Goal: Task Accomplishment & Management: Complete application form

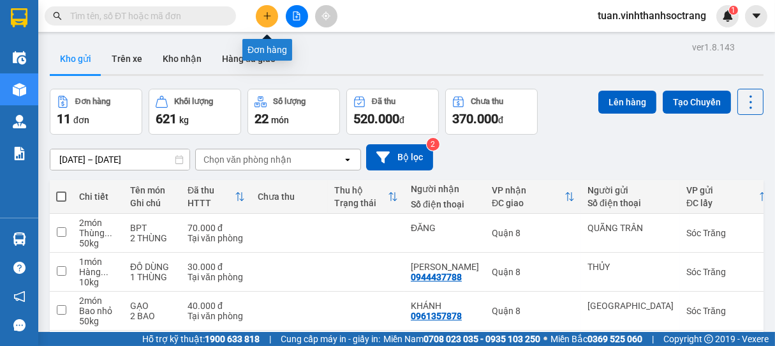
click at [270, 11] on button at bounding box center [267, 16] width 22 height 22
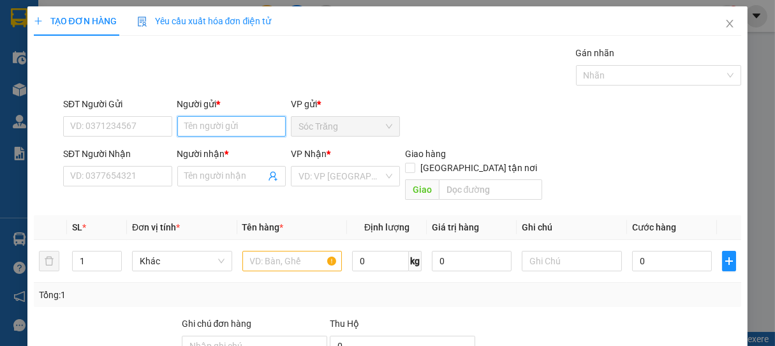
click at [218, 124] on input "Người gửi *" at bounding box center [231, 126] width 109 height 20
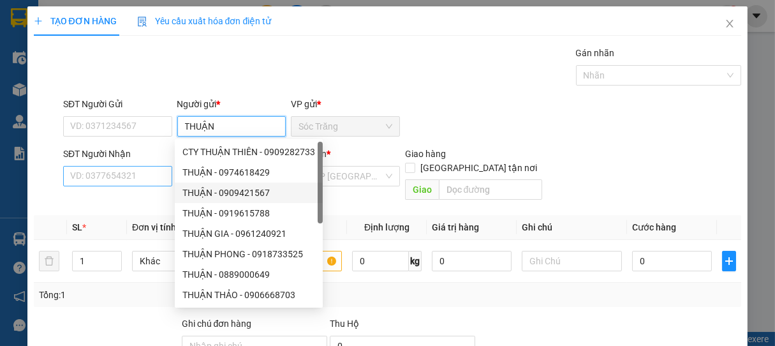
type input "THUẬN"
click at [143, 171] on input "SĐT Người Nhận" at bounding box center [117, 176] width 109 height 20
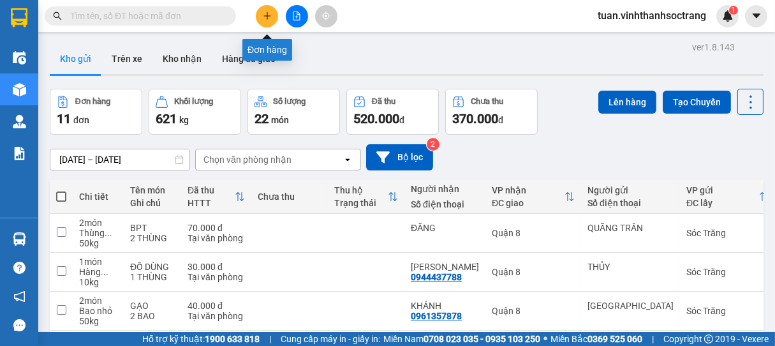
click at [270, 17] on icon "plus" at bounding box center [267, 15] width 9 height 9
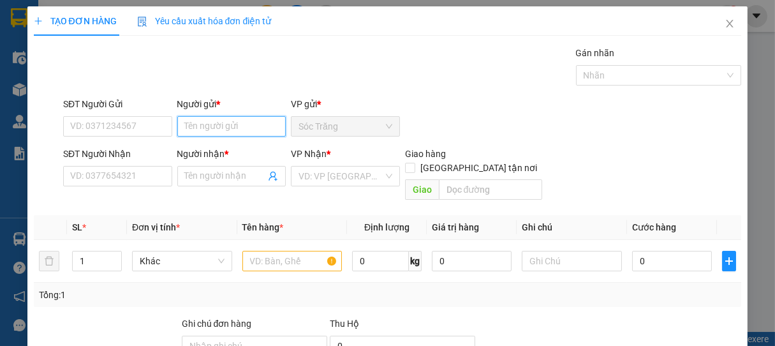
drag, startPoint x: 205, startPoint y: 135, endPoint x: 212, endPoint y: 133, distance: 7.5
click at [212, 133] on input "Người gửi *" at bounding box center [231, 126] width 109 height 20
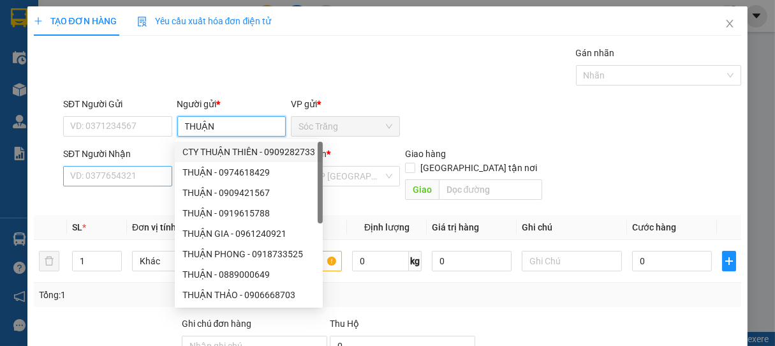
type input "THUẬN"
click at [140, 181] on input "SĐT Người Nhận" at bounding box center [117, 176] width 109 height 20
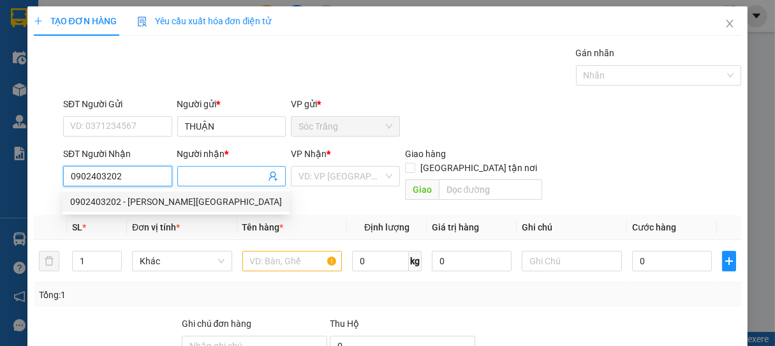
type input "0902403202"
click at [197, 174] on input "Người nhận *" at bounding box center [225, 176] width 81 height 14
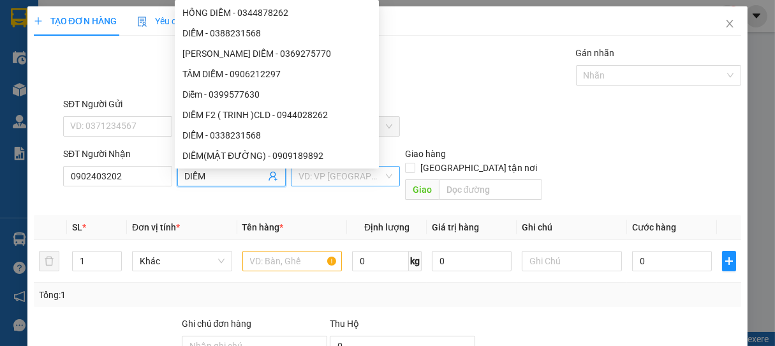
type input "DIỄM"
click at [312, 181] on input "search" at bounding box center [341, 176] width 85 height 19
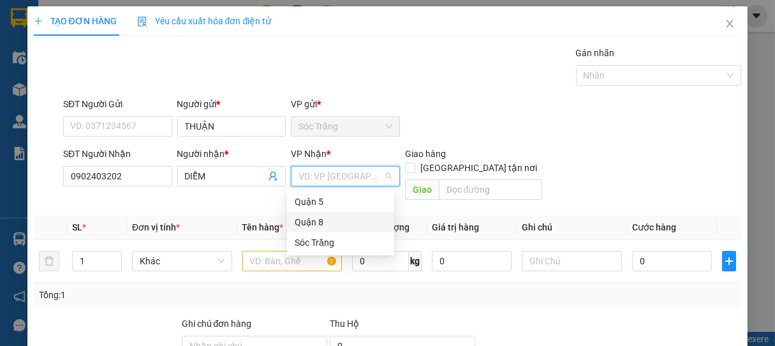
click at [303, 221] on div "Quận 8" at bounding box center [341, 222] width 92 height 14
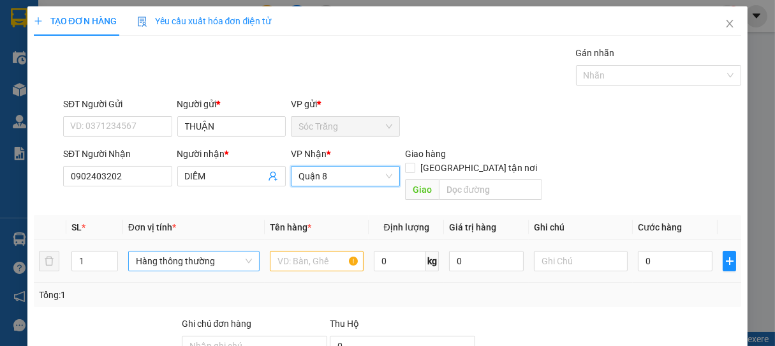
click at [148, 251] on span "Hàng thông thường" at bounding box center [194, 260] width 116 height 19
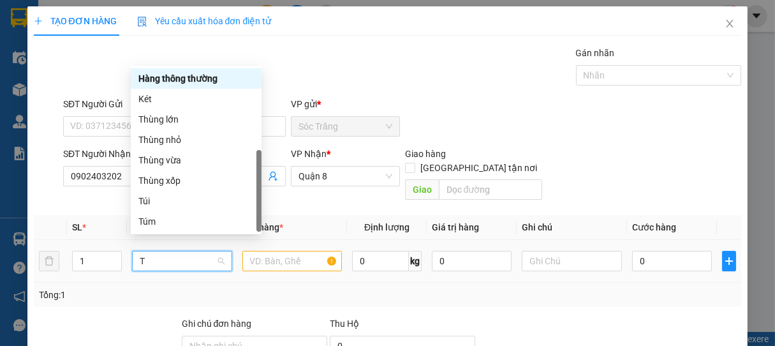
type input "T"
click at [152, 141] on div "Thùng nhỏ" at bounding box center [195, 140] width 115 height 14
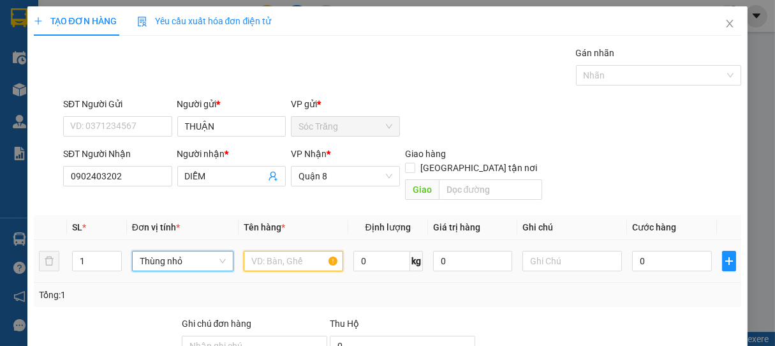
click at [273, 251] on input "text" at bounding box center [294, 261] width 100 height 20
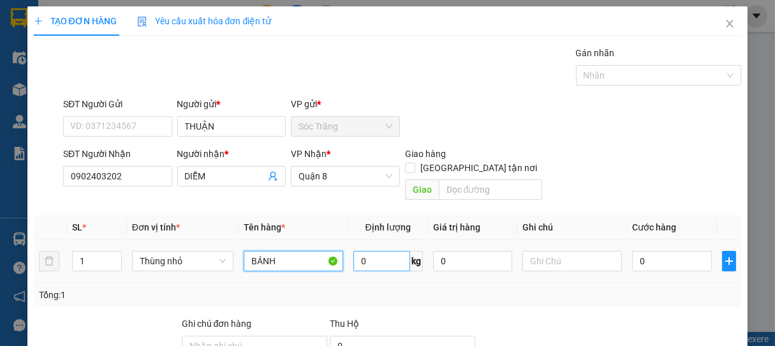
type input "BÁNH"
click at [381, 251] on input "0" at bounding box center [381, 261] width 57 height 20
type input "3"
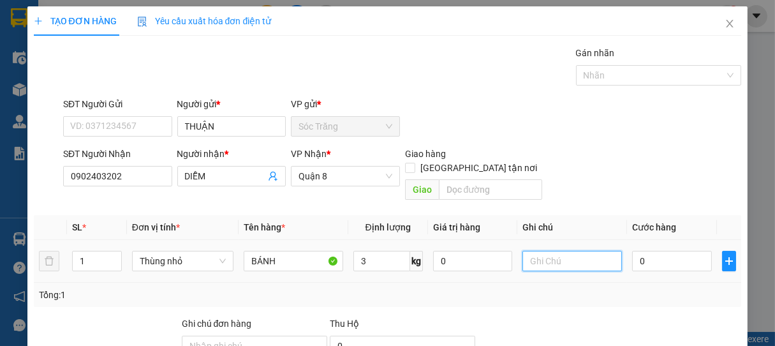
click at [546, 251] on input "text" at bounding box center [572, 261] width 100 height 20
type input "1 THÙNG"
click at [678, 251] on input "0" at bounding box center [672, 261] width 80 height 20
type input "2"
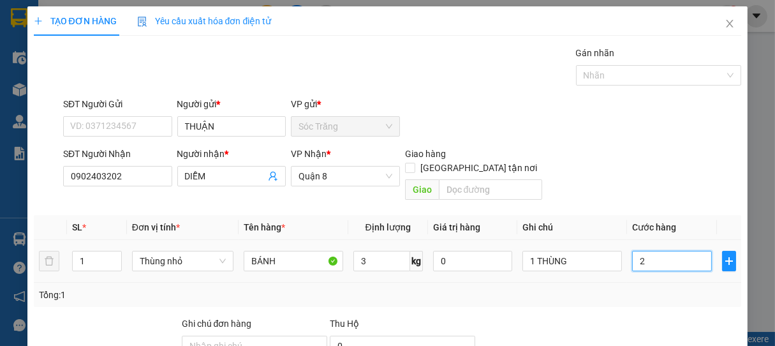
type input "2"
type input "20"
type input "200"
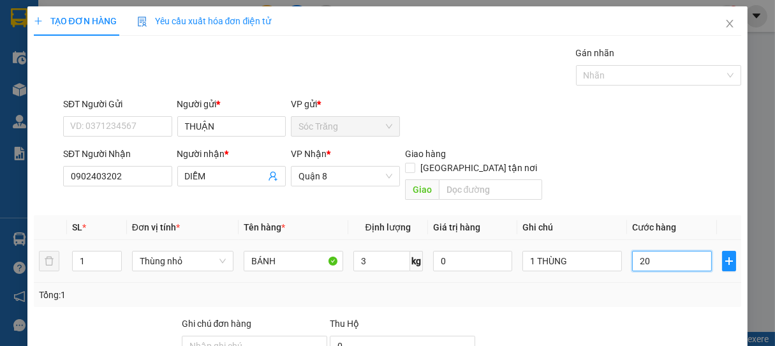
type input "200"
type input "2.000"
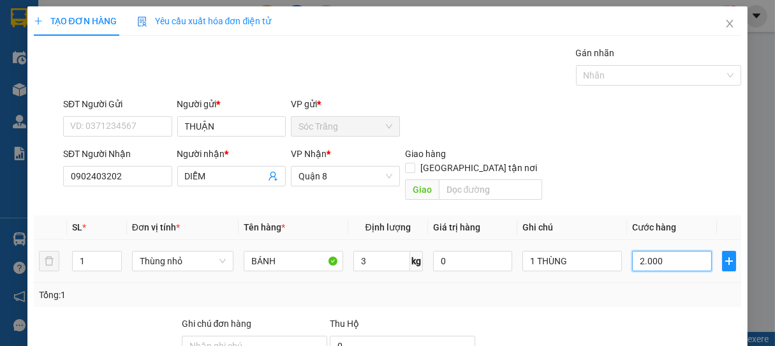
type input "20.000"
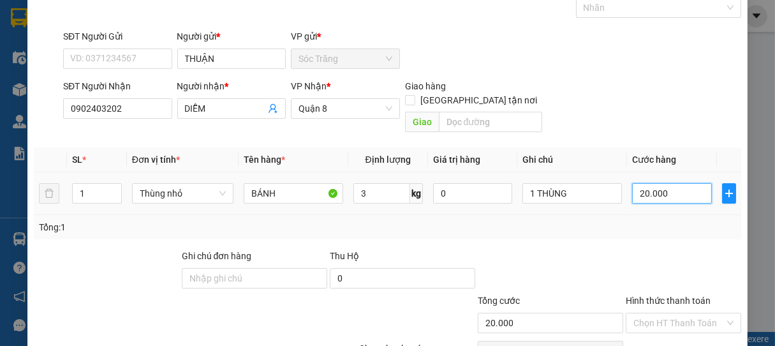
scroll to position [125, 0]
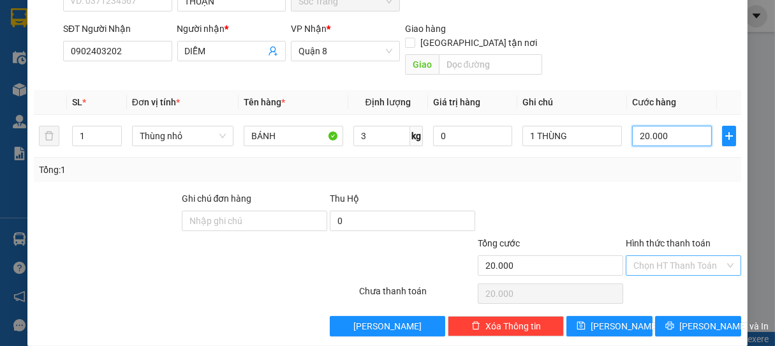
type input "20.000"
click at [684, 256] on input "Hình thức thanh toán" at bounding box center [679, 265] width 92 height 19
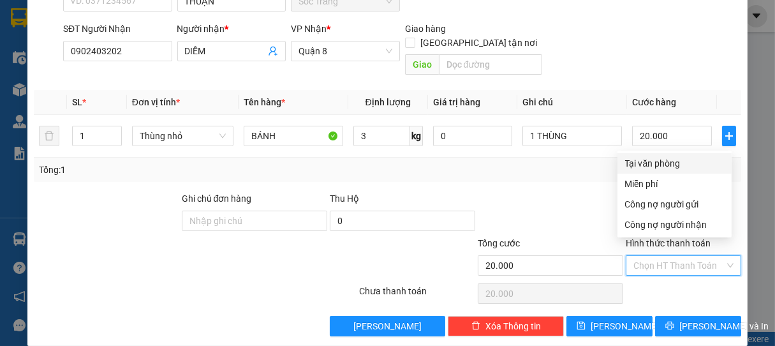
click at [648, 161] on div "Tại văn phòng" at bounding box center [674, 163] width 99 height 14
type input "0"
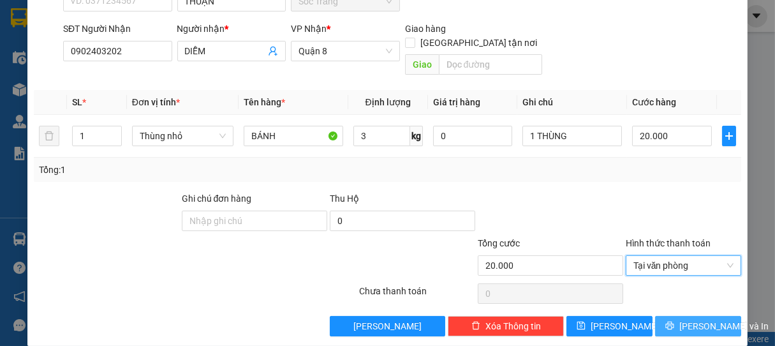
click at [703, 319] on span "[PERSON_NAME] và In" at bounding box center [723, 326] width 89 height 14
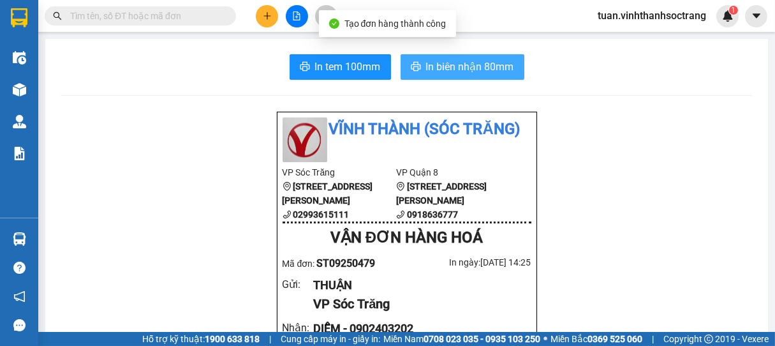
click at [461, 66] on span "In biên nhận 80mm" at bounding box center [470, 67] width 88 height 16
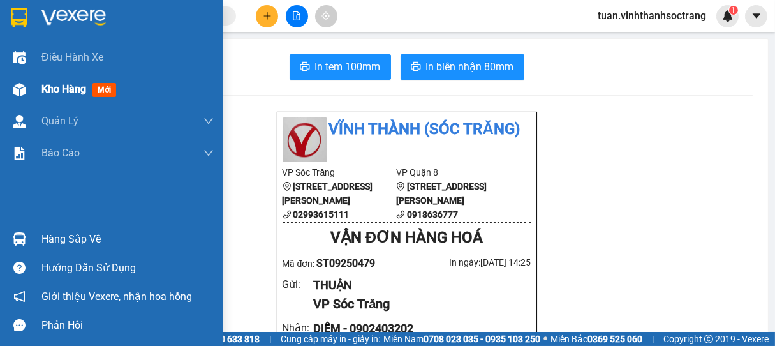
click at [57, 87] on span "Kho hàng" at bounding box center [63, 89] width 45 height 12
